Goal: Information Seeking & Learning: Learn about a topic

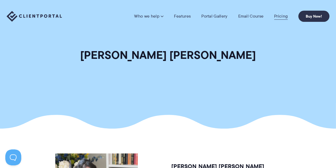
click at [281, 14] on link "Pricing" at bounding box center [281, 16] width 14 height 5
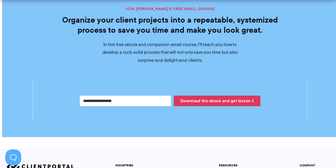
scroll to position [1037, 0]
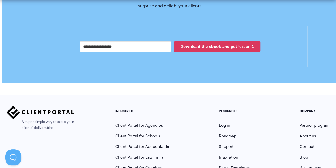
click at [142, 41] on input "Your email address" at bounding box center [125, 46] width 91 height 11
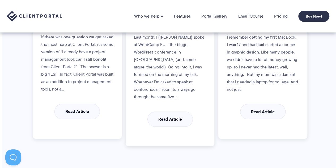
scroll to position [317, 0]
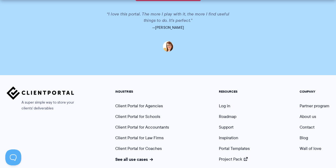
scroll to position [1366, 0]
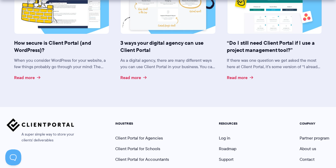
scroll to position [2074, 0]
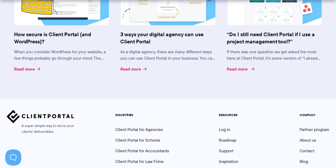
drag, startPoint x: 241, startPoint y: 60, endPoint x: 243, endPoint y: 62, distance: 3.0
click at [243, 67] on link "Read more" at bounding box center [240, 69] width 26 height 4
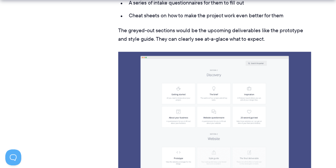
scroll to position [1436, 0]
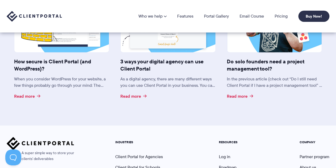
scroll to position [1633, 0]
